Goal: Check status

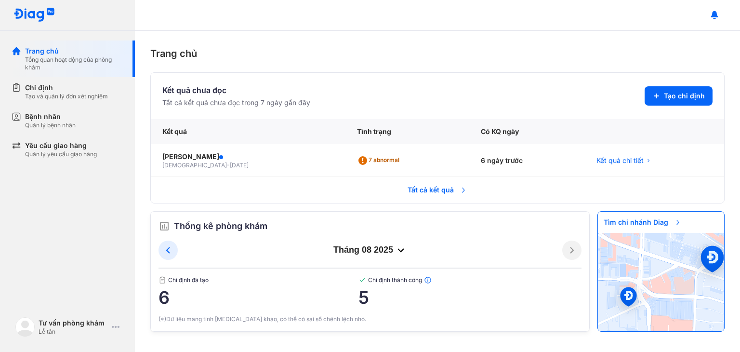
click at [459, 186] on span "Tất cả kết quả" at bounding box center [437, 189] width 71 height 21
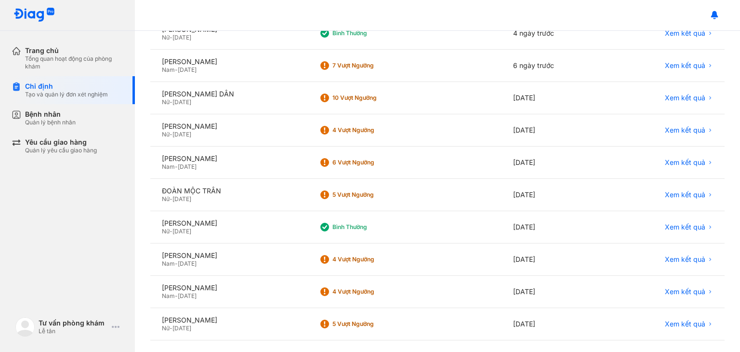
scroll to position [182, 0]
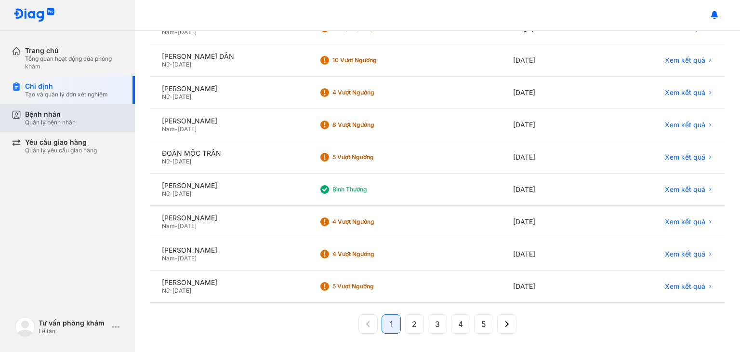
click at [71, 112] on div "Bệnh nhân" at bounding box center [50, 114] width 51 height 9
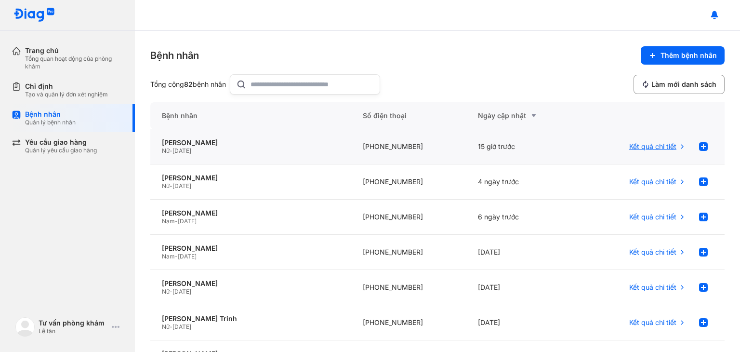
click at [656, 144] on span "Kết quả chi tiết" at bounding box center [652, 146] width 47 height 9
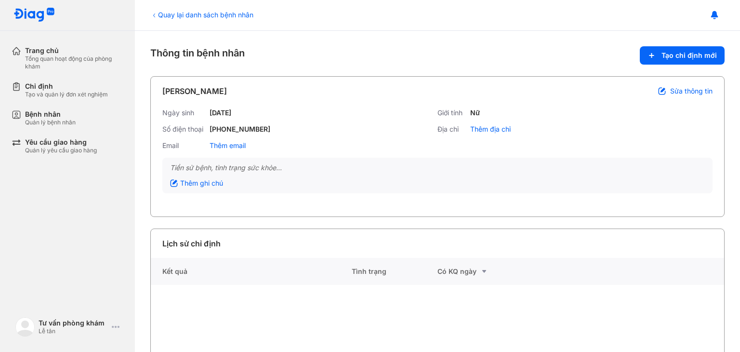
scroll to position [76, 0]
